Goal: Find specific fact: Find specific fact

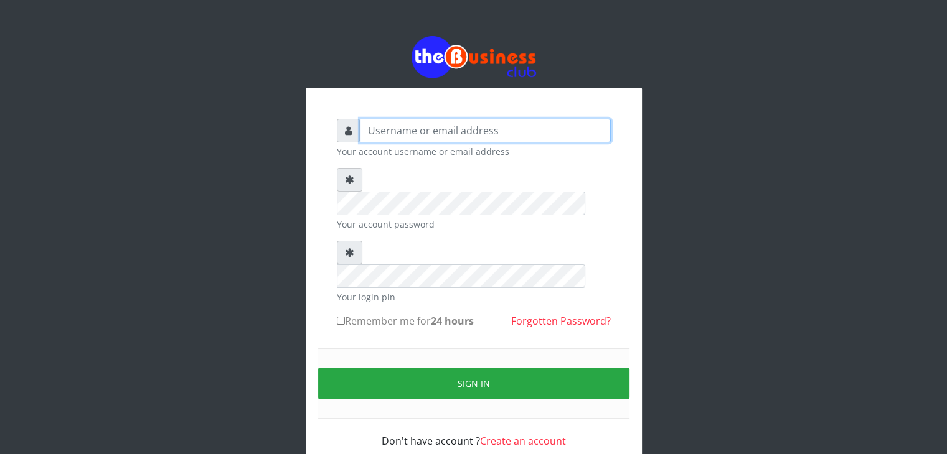
click at [537, 130] on input "text" at bounding box center [485, 131] width 251 height 24
type input "[EMAIL_ADDRESS][DOMAIN_NAME]"
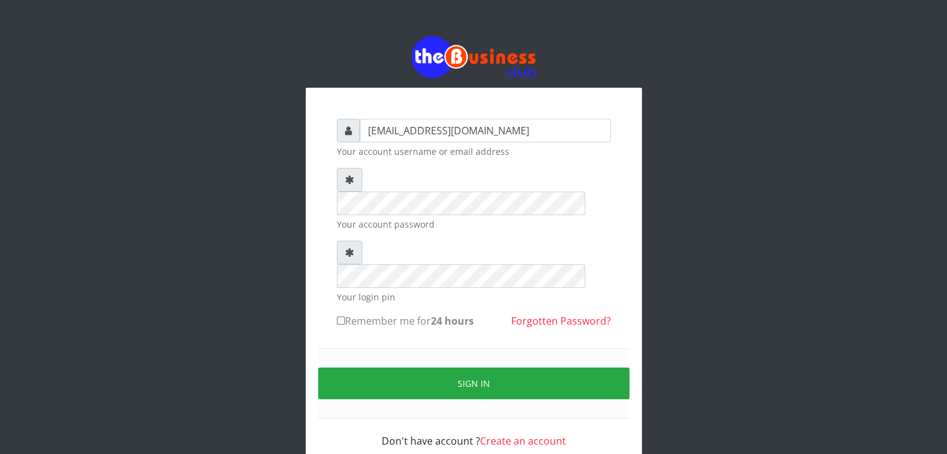
click at [368, 314] on label "Remember me for 24 hours" at bounding box center [405, 321] width 137 height 15
click at [345, 317] on input "Remember me for 24 hours" at bounding box center [341, 321] width 8 height 8
checkbox input "true"
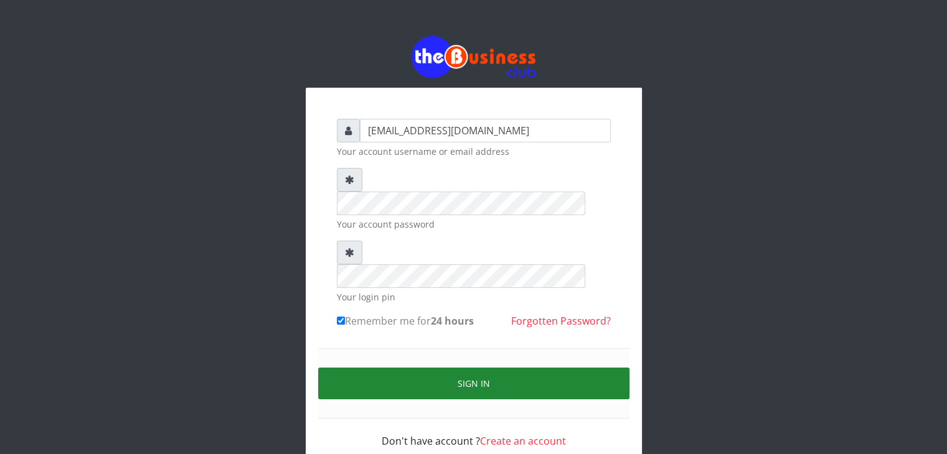
click at [464, 368] on button "Sign in" at bounding box center [473, 384] width 311 height 32
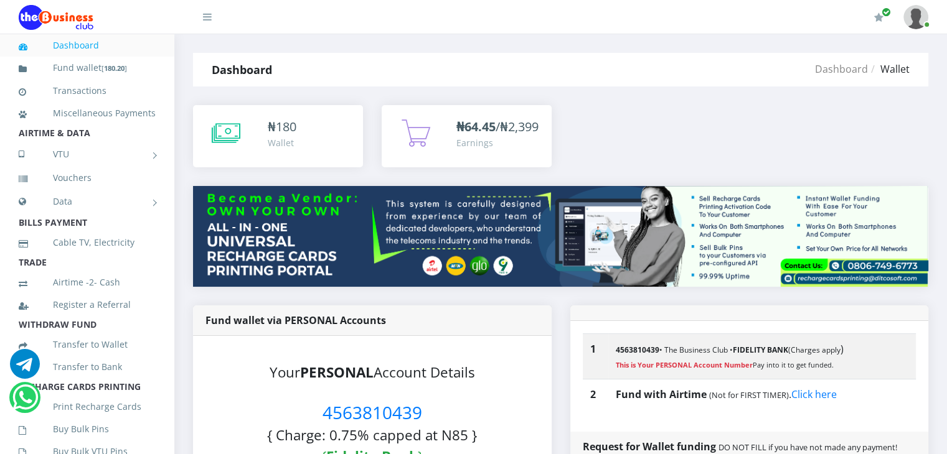
scroll to position [62, 0]
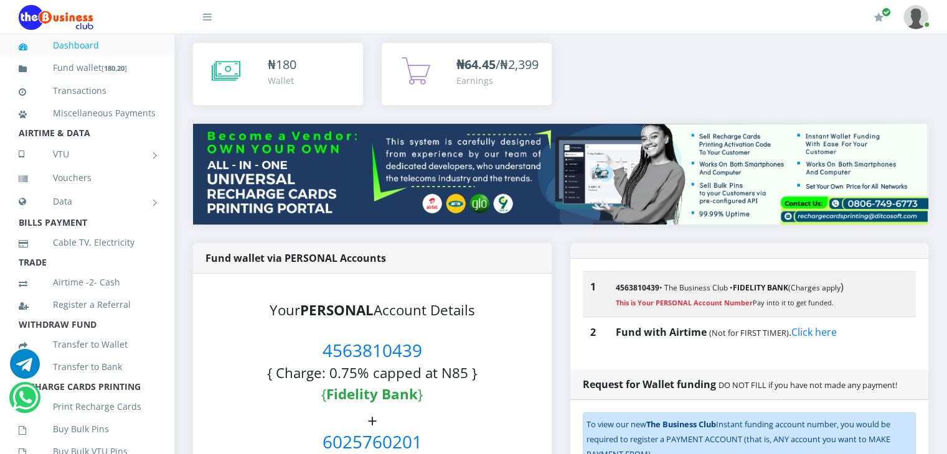
drag, startPoint x: 424, startPoint y: 366, endPoint x: 326, endPoint y: 363, distance: 99.0
click at [326, 363] on h3 "Your PERSONAL Account Details 4563810439 { Charge: 0.75% capped at N85 } { Fide…" at bounding box center [372, 351] width 309 height 105
copy span "4563810439"
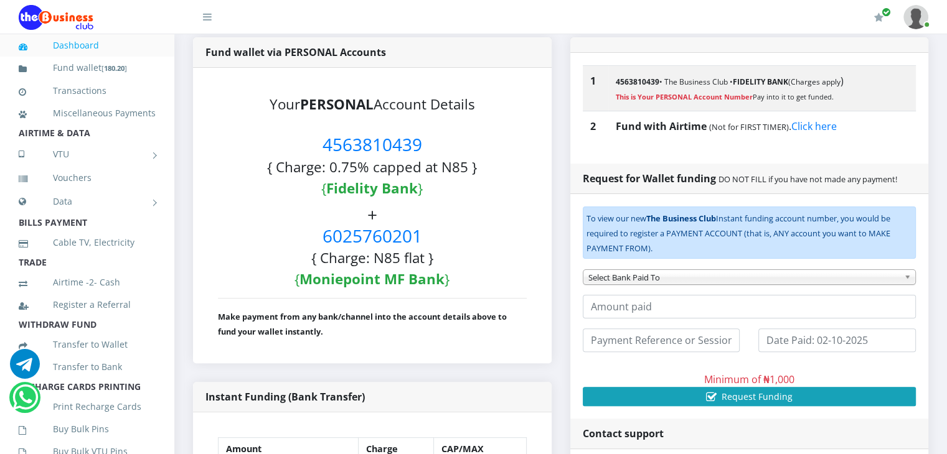
scroll to position [249, 0]
